Goal: Ask a question: Seek information or help from site administrators or community

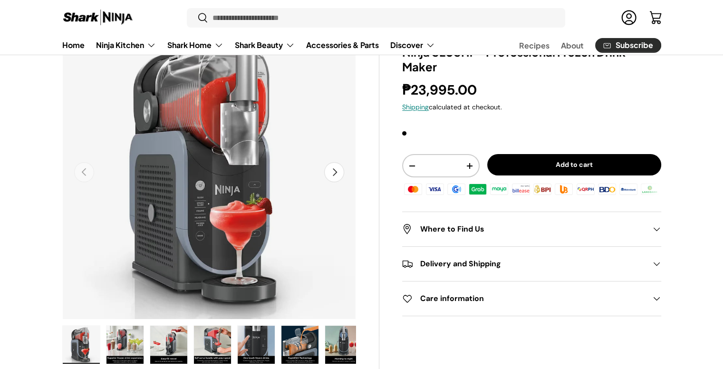
scroll to position [79, 0]
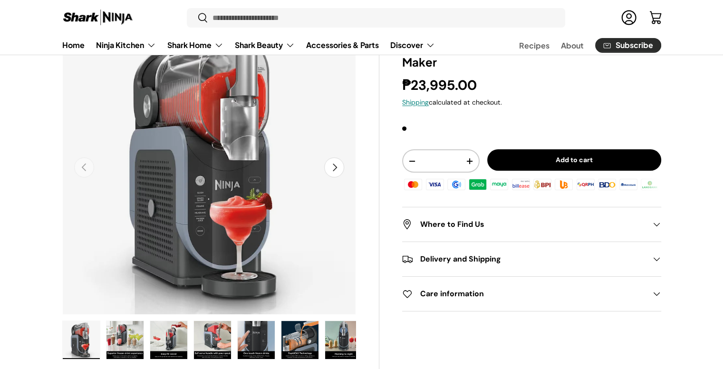
click at [337, 168] on button "Next" at bounding box center [334, 167] width 20 height 20
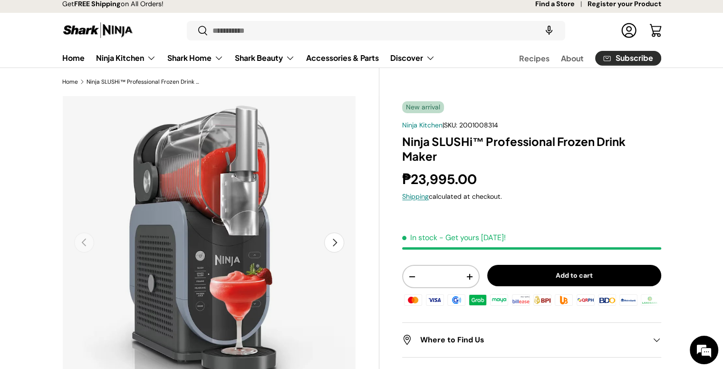
scroll to position [0, 0]
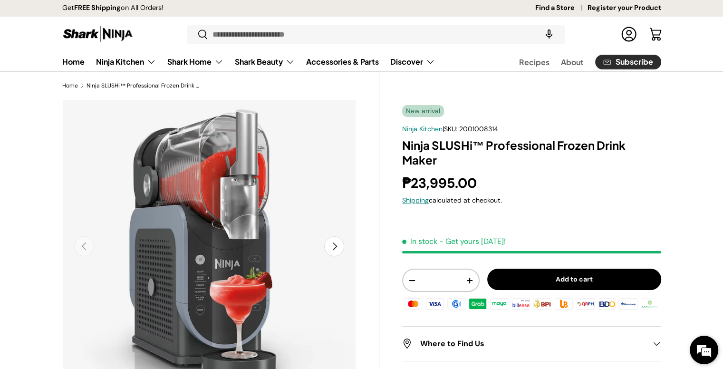
click at [705, 351] on em at bounding box center [704, 350] width 26 height 26
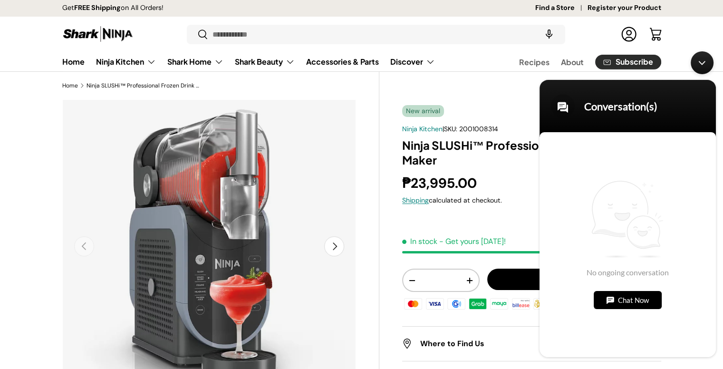
click at [641, 300] on div "Chat Now" at bounding box center [628, 300] width 68 height 18
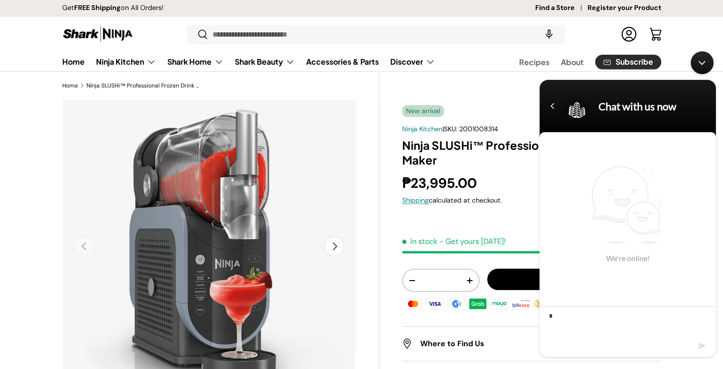
type textarea "**"
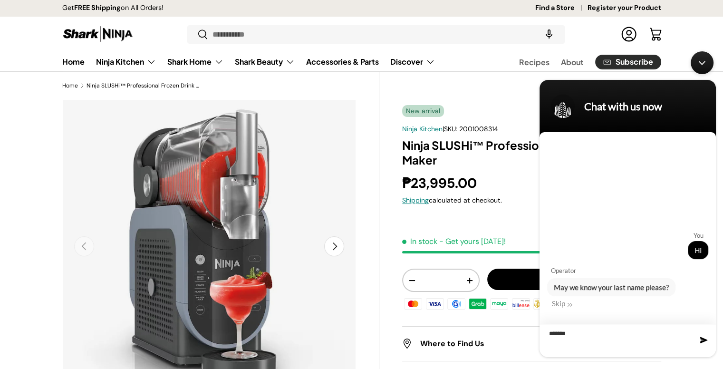
type textarea "********"
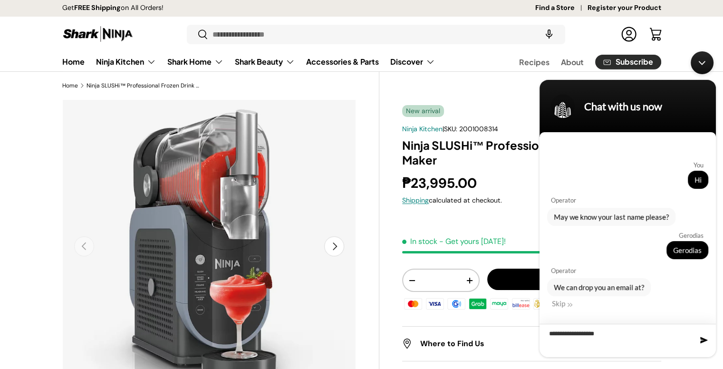
type textarea "**********"
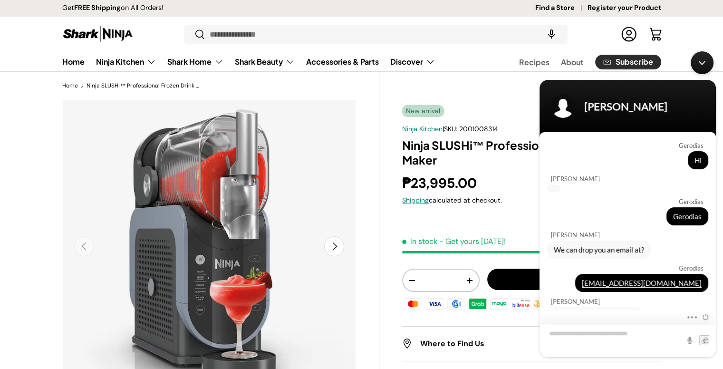
scroll to position [21, 0]
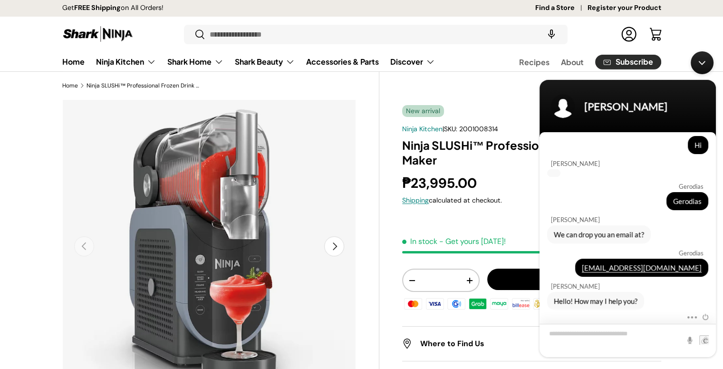
click at [642, 336] on textarea "Type your message and hit 'Enter'" at bounding box center [628, 340] width 176 height 33
type textarea "**********"
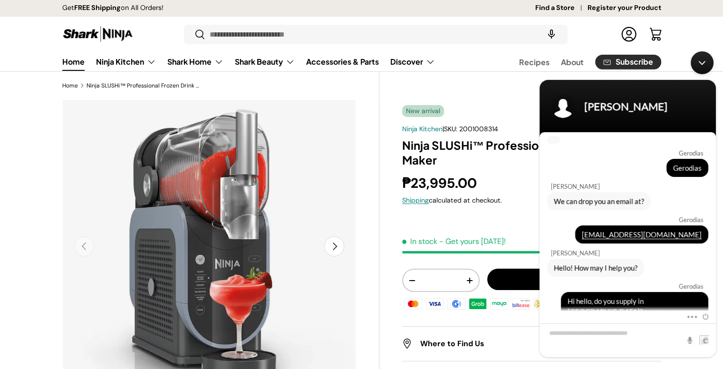
click at [73, 66] on link "Home" at bounding box center [73, 61] width 22 height 19
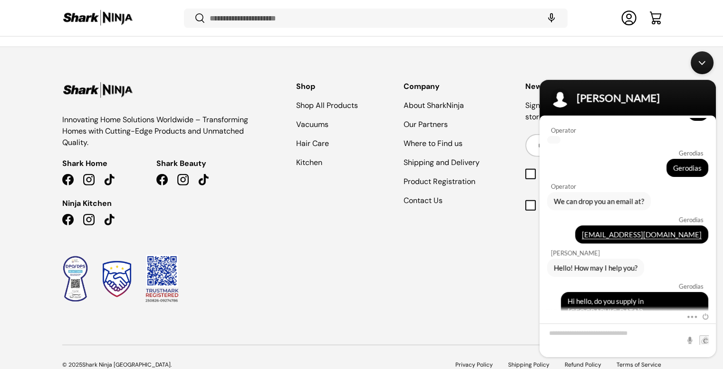
scroll to position [2762, 0]
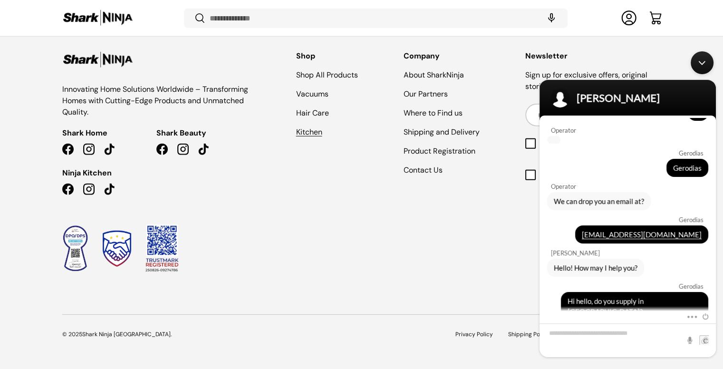
click at [304, 132] on link "Kitchen" at bounding box center [309, 132] width 26 height 10
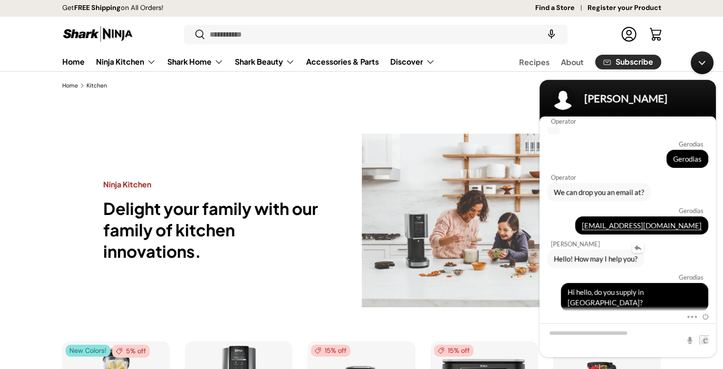
scroll to position [38, 0]
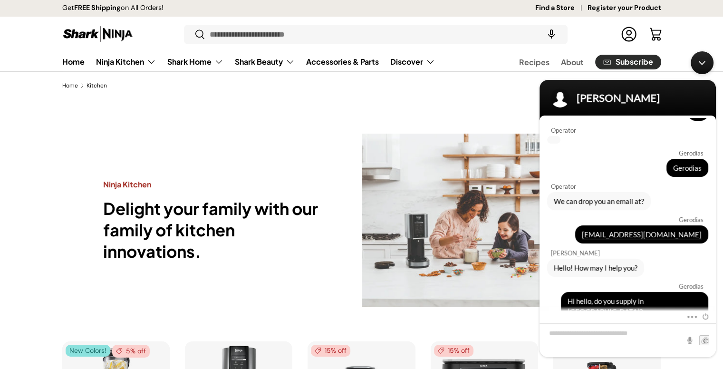
click at [700, 67] on div "Minimize live chat window" at bounding box center [702, 62] width 23 height 23
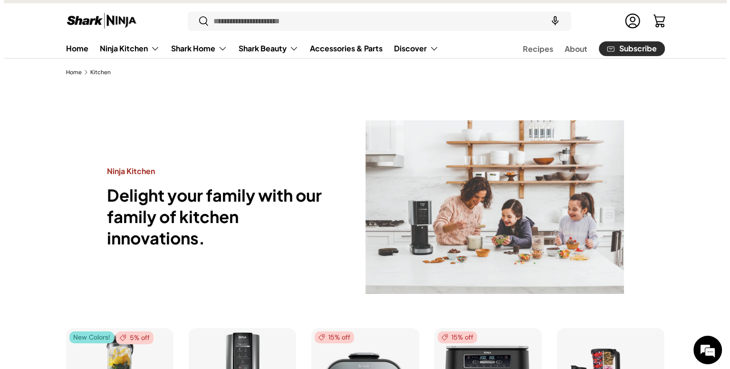
scroll to position [0, 0]
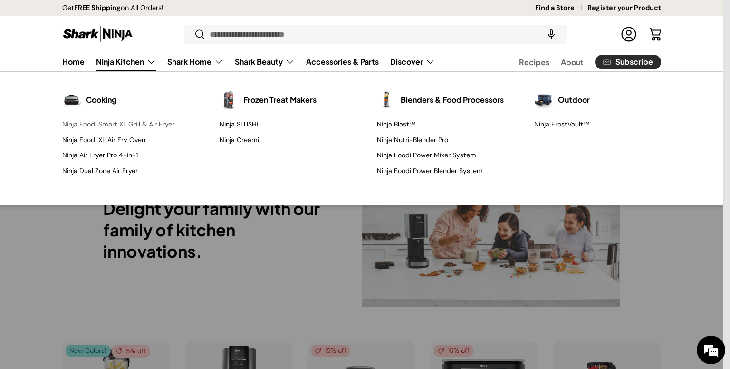
click at [104, 123] on link "Ninja Foodi Smart XL Grill & Air Fryer" at bounding box center [125, 124] width 127 height 15
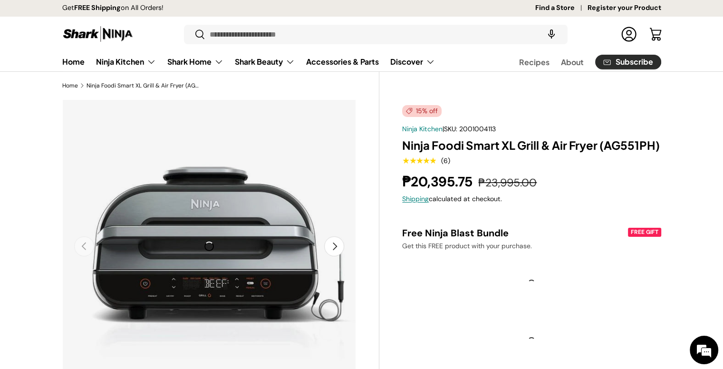
scroll to position [46, 0]
drag, startPoint x: 702, startPoint y: 354, endPoint x: 168, endPoint y: 79, distance: 600.2
click at [703, 354] on em at bounding box center [704, 350] width 26 height 26
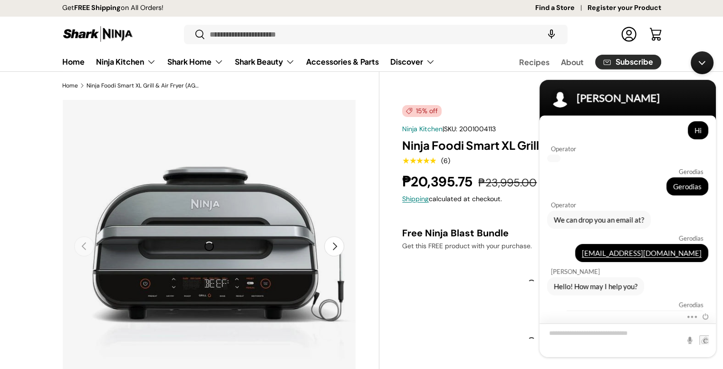
scroll to position [38, 0]
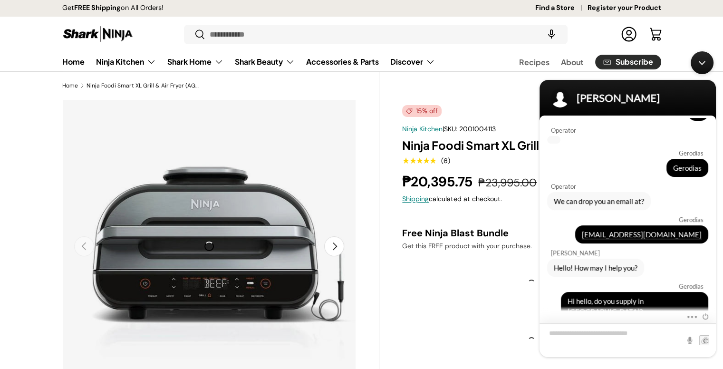
click at [588, 336] on textarea "Type your message and hit 'Enter'" at bounding box center [628, 340] width 176 height 34
type textarea "*"
type textarea "**********"
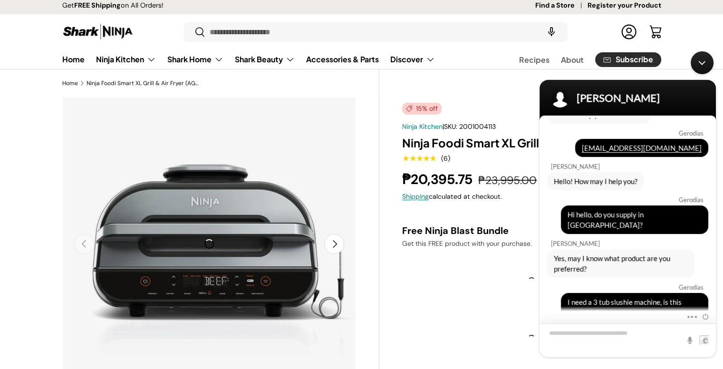
scroll to position [0, 0]
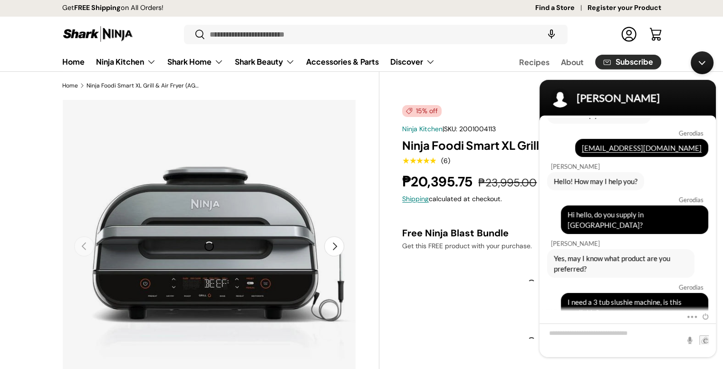
click at [77, 29] on img at bounding box center [97, 34] width 71 height 19
click at [81, 32] on img at bounding box center [97, 34] width 71 height 19
click at [473, 295] on div at bounding box center [531, 284] width 259 height 50
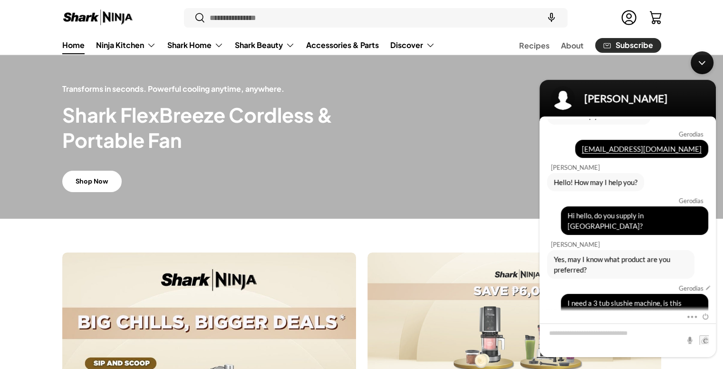
scroll to position [124, 0]
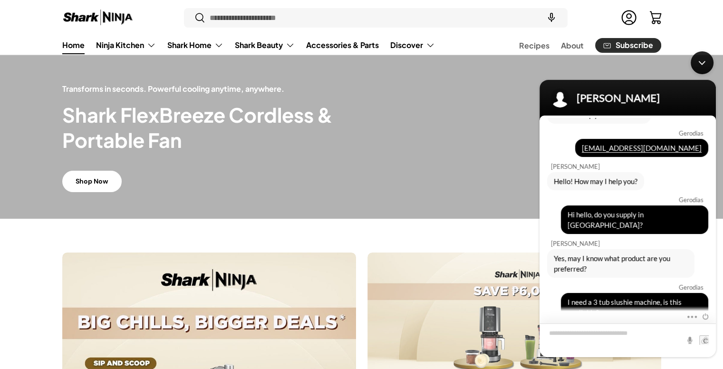
click at [624, 335] on textarea "Type your message and hit 'Enter'" at bounding box center [628, 340] width 176 height 34
type textarea "**********"
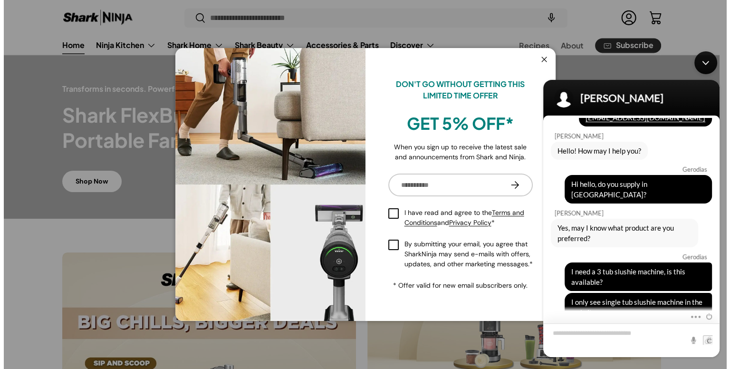
scroll to position [0, 0]
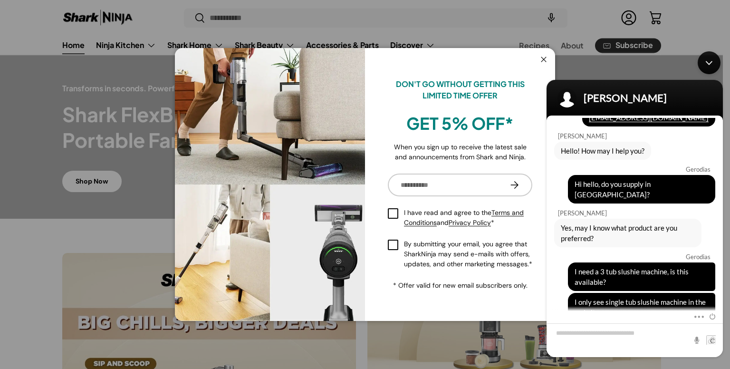
click at [544, 58] on body "[PERSON_NAME] Hi Operator Gerodias Gerodias Operator We can drop you an email a…" at bounding box center [635, 204] width 186 height 315
click at [543, 57] on body "[PERSON_NAME] Hi Operator Gerodias Gerodias Operator We can drop you an email a…" at bounding box center [635, 204] width 186 height 315
click at [544, 58] on body "[PERSON_NAME] Hi Operator Gerodias Gerodias Operator We can drop you an email a…" at bounding box center [635, 204] width 186 height 315
click at [544, 59] on body "[PERSON_NAME] Hi Operator Gerodias Gerodias Operator We can drop you an email a…" at bounding box center [635, 204] width 186 height 315
click at [541, 60] on button "Close" at bounding box center [544, 59] width 18 height 19
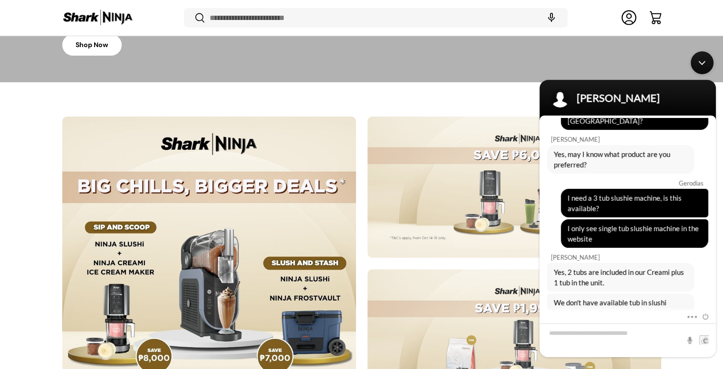
scroll to position [341, 0]
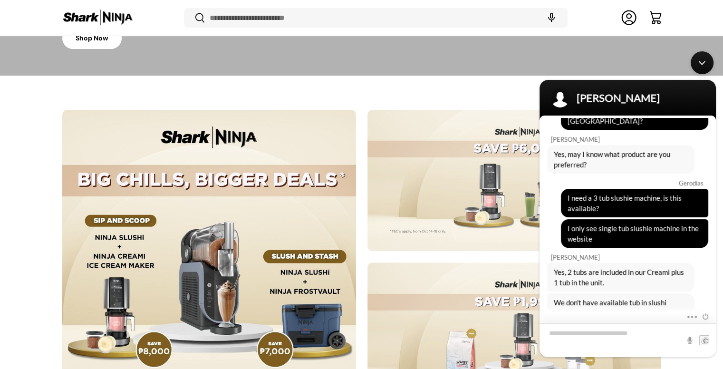
click at [634, 334] on textarea "Type your message and hit 'Enter'" at bounding box center [628, 340] width 176 height 34
type textarea "**********"
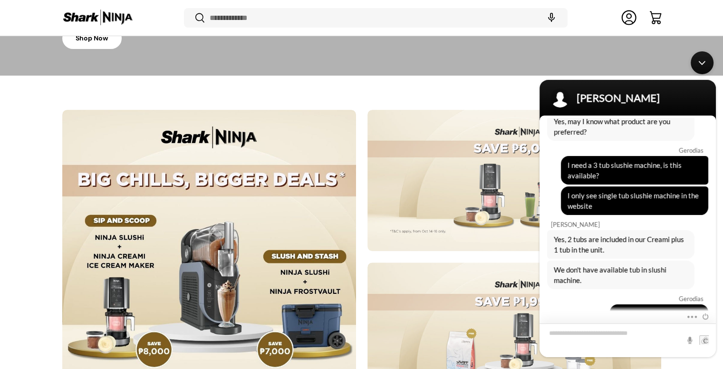
scroll to position [304, 0]
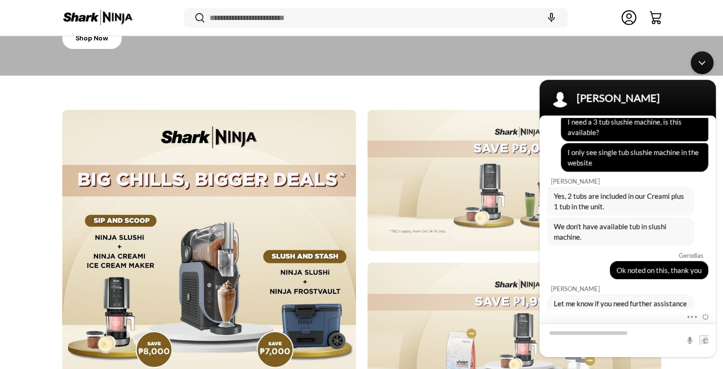
click at [604, 343] on textarea "Type your message and hit 'Enter'" at bounding box center [628, 340] width 176 height 34
type textarea "*********"
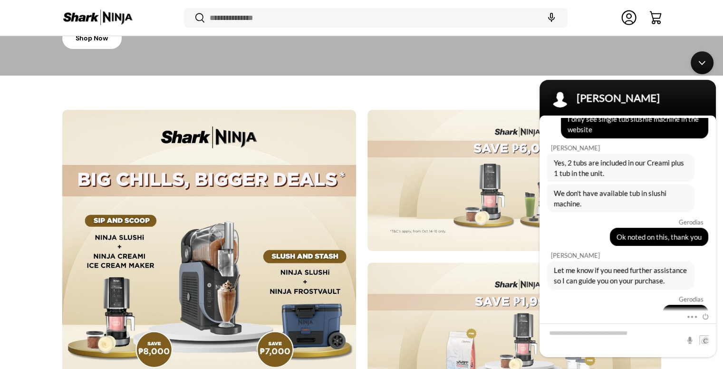
click at [701, 61] on div "Minimize live chat window" at bounding box center [702, 62] width 23 height 23
